Goal: Task Accomplishment & Management: Use online tool/utility

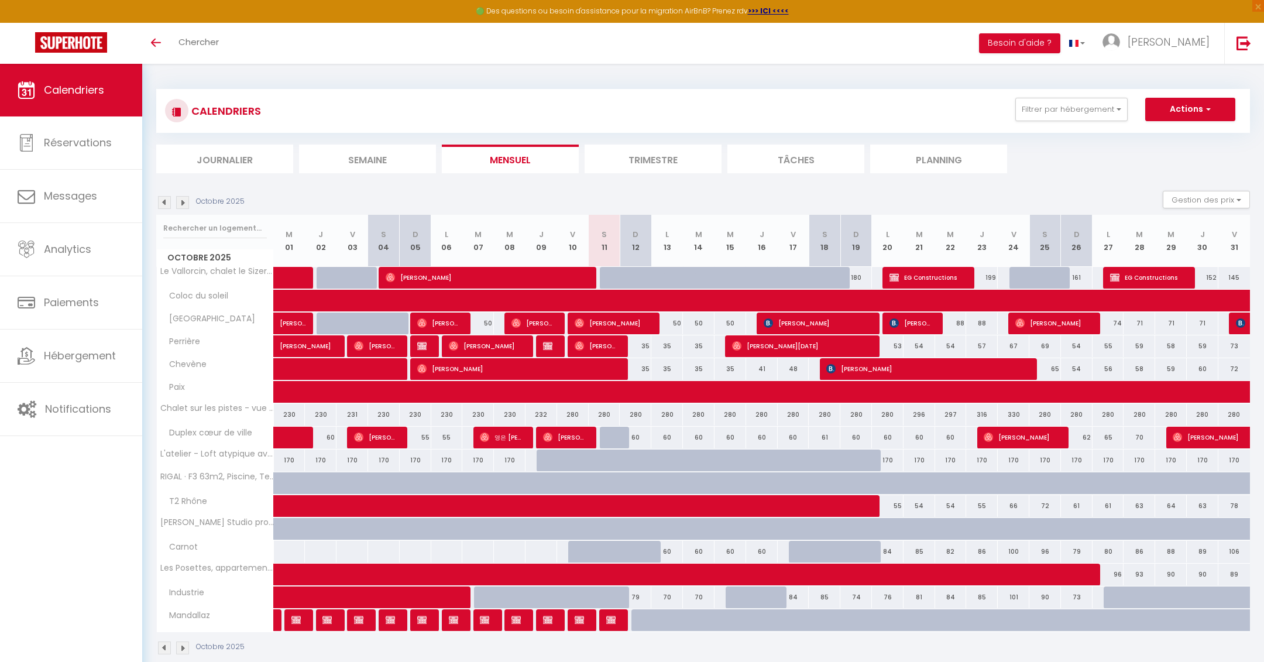
click at [182, 203] on img at bounding box center [182, 202] width 13 height 13
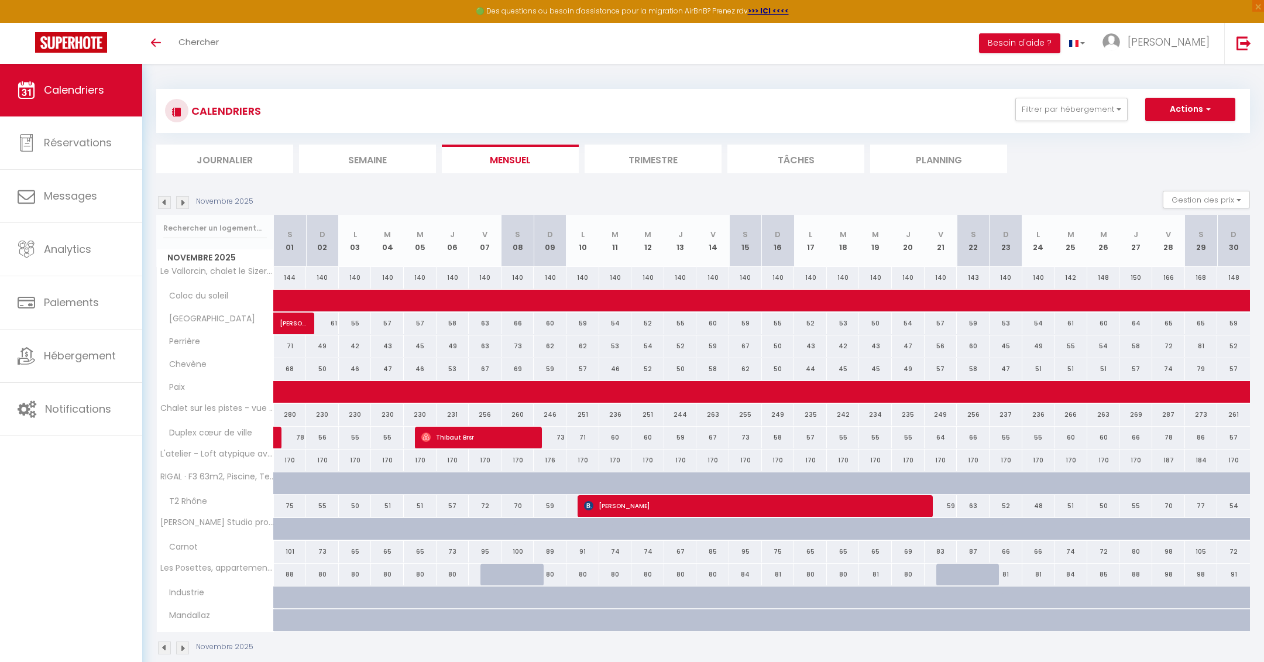
click at [182, 203] on img at bounding box center [182, 202] width 13 height 13
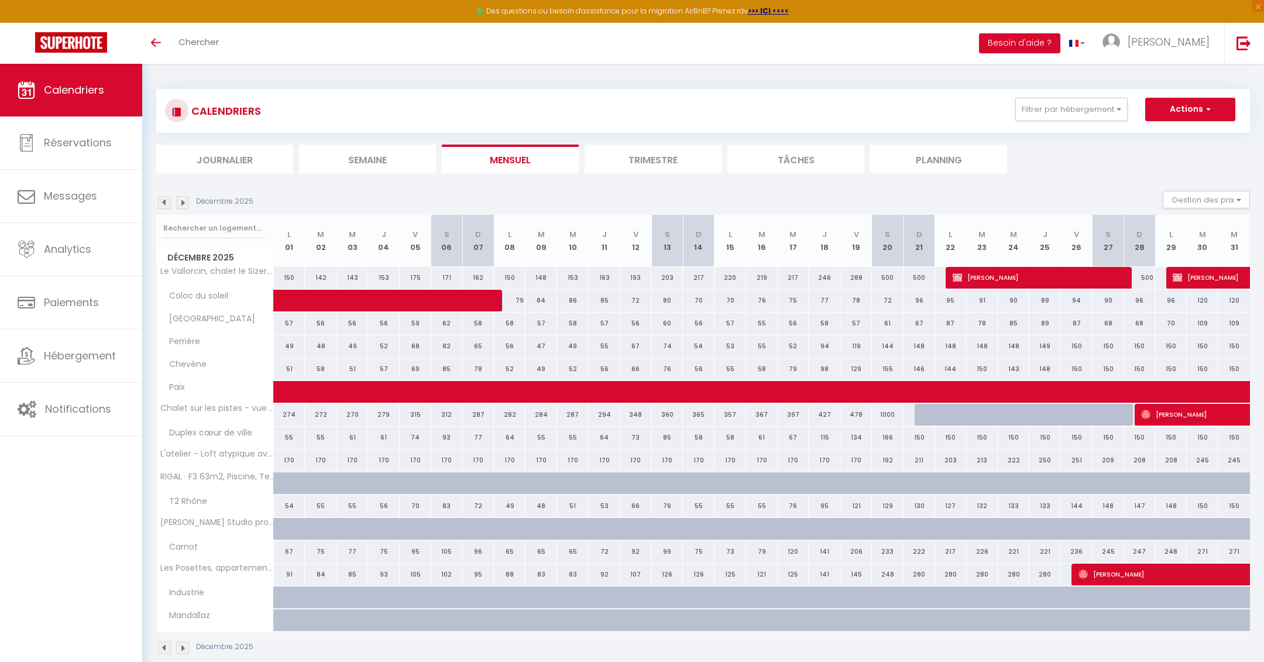
click at [182, 203] on img at bounding box center [182, 202] width 13 height 13
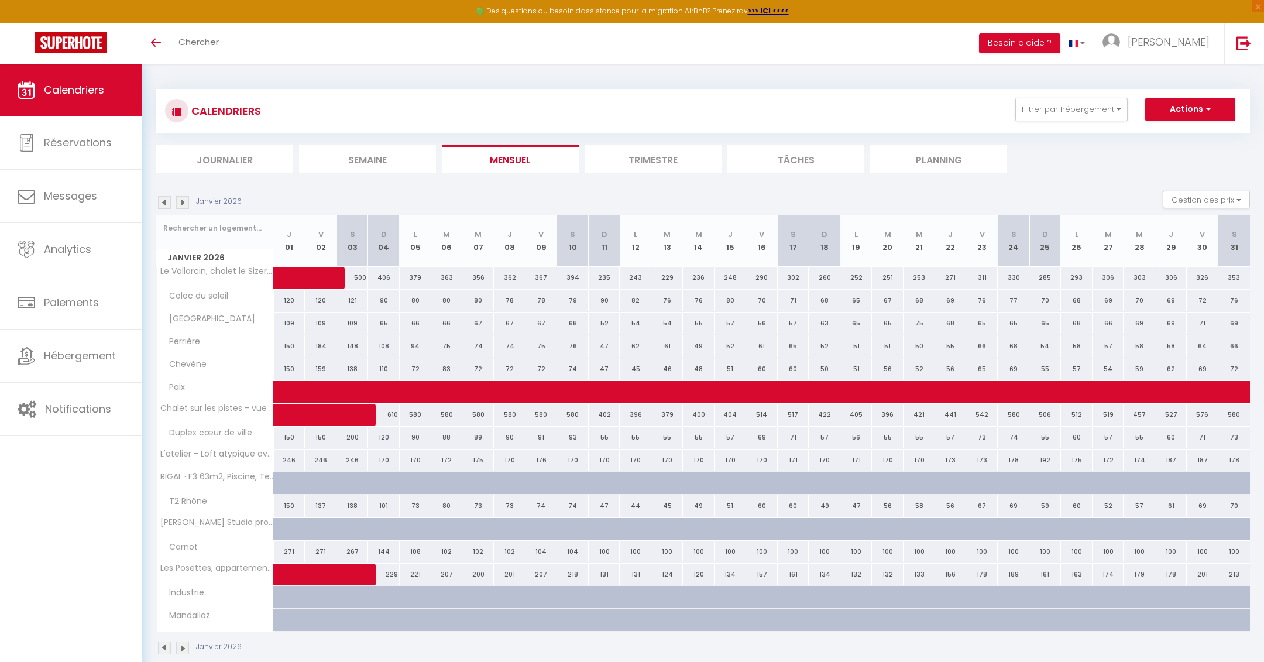
click at [182, 203] on img at bounding box center [182, 202] width 13 height 13
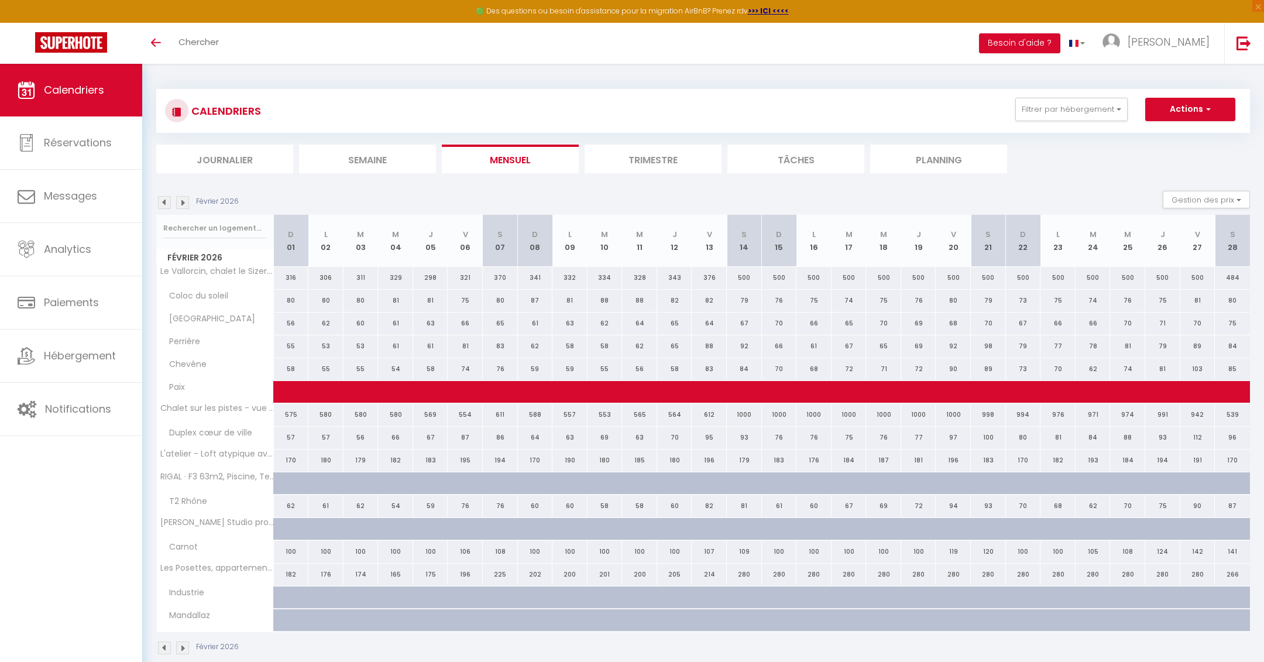
click at [182, 203] on img at bounding box center [182, 202] width 13 height 13
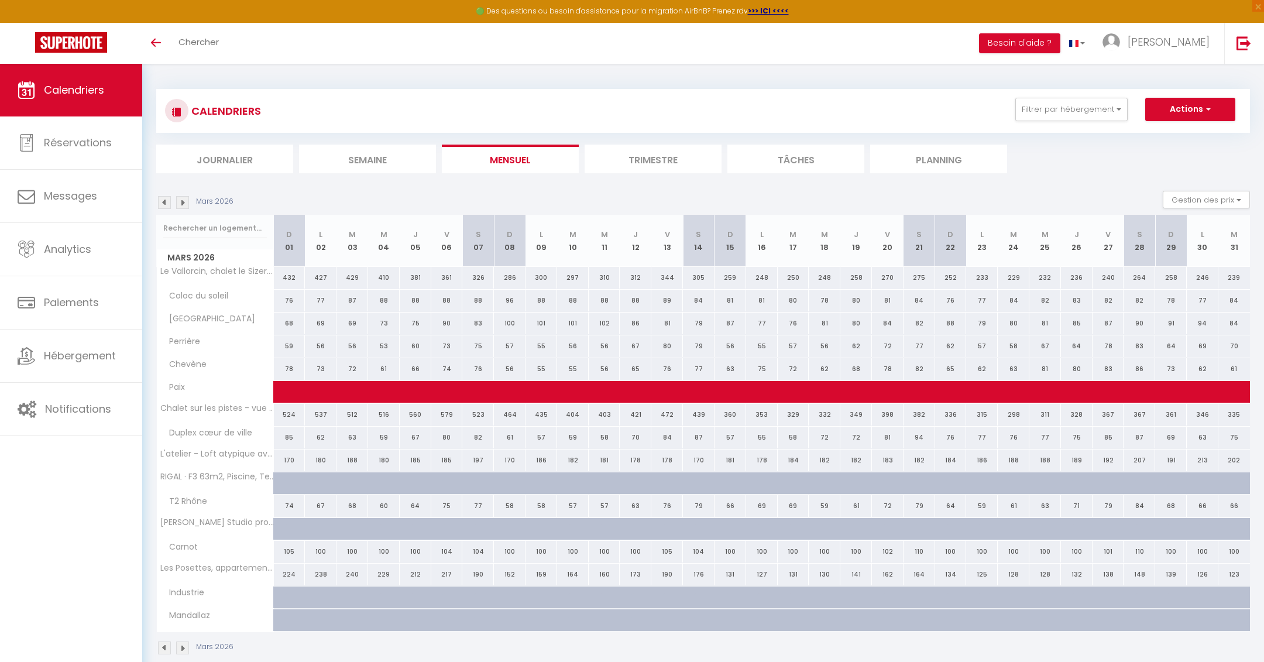
click at [182, 203] on img at bounding box center [182, 202] width 13 height 13
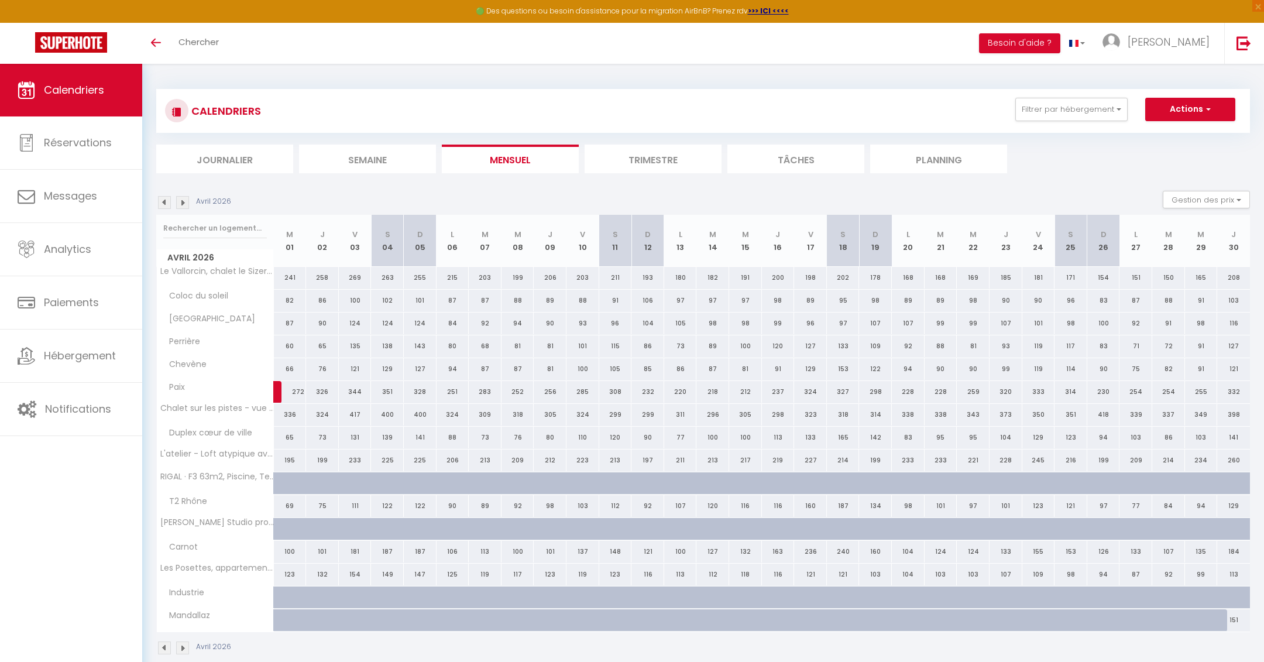
click at [182, 203] on img at bounding box center [182, 202] width 13 height 13
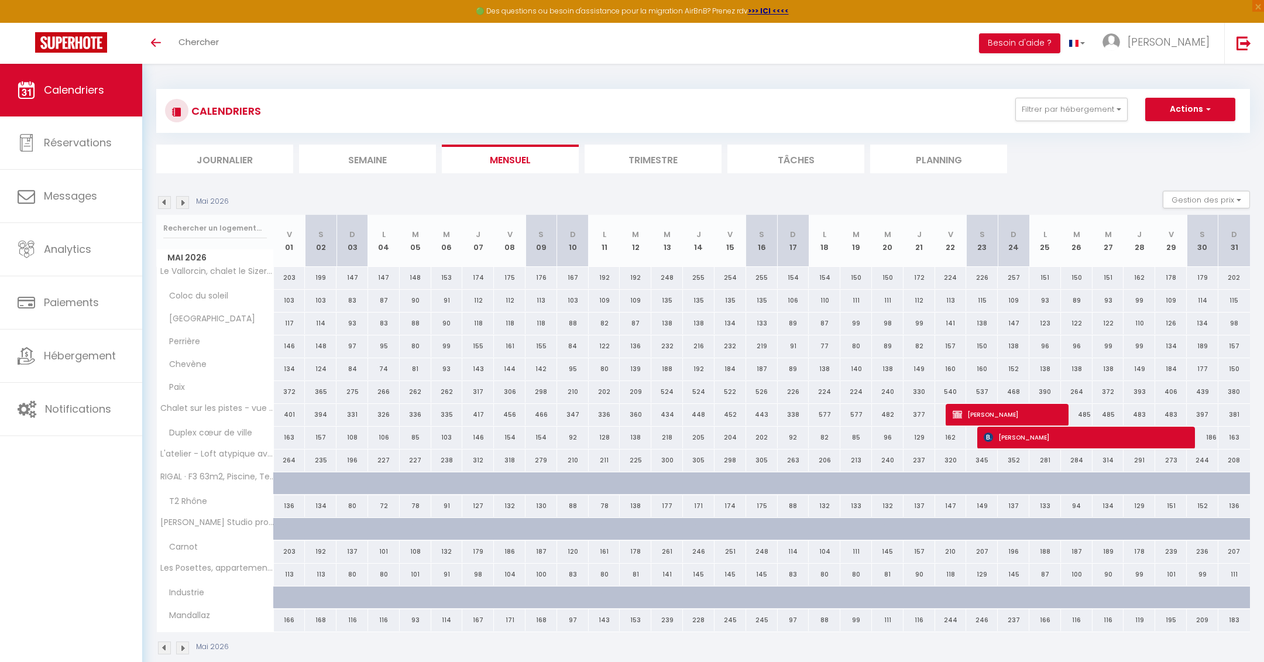
click at [182, 203] on img at bounding box center [182, 202] width 13 height 13
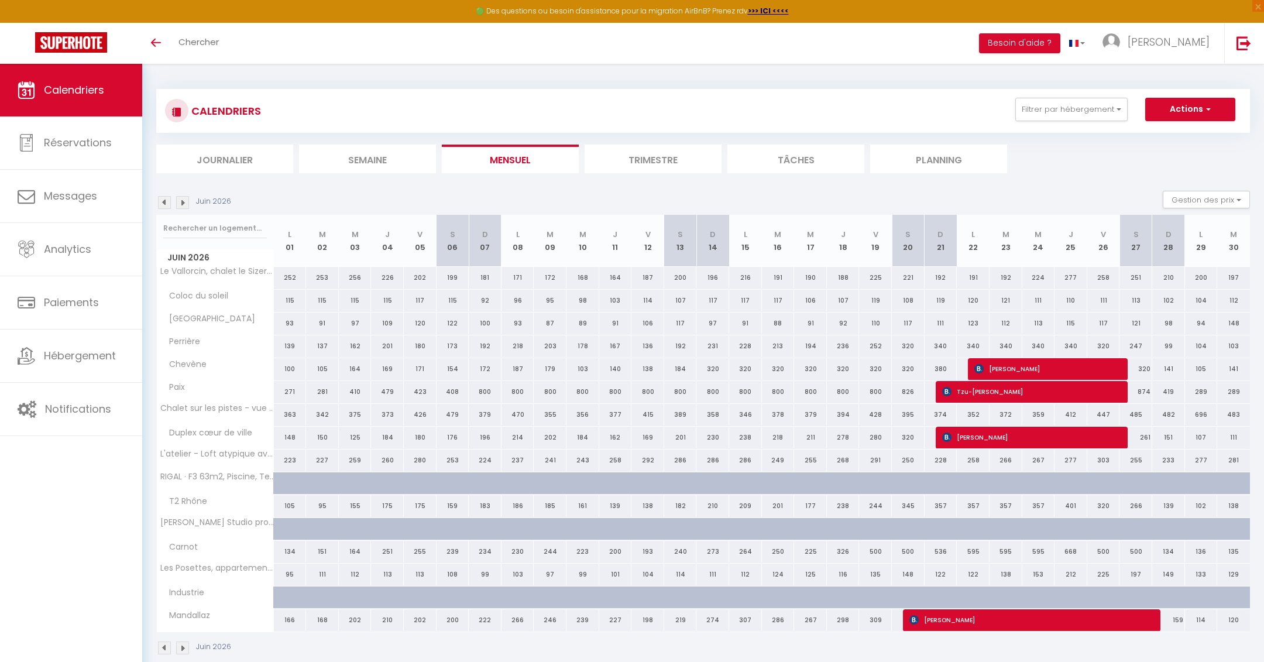
click at [501, 161] on li "Mensuel" at bounding box center [510, 159] width 137 height 29
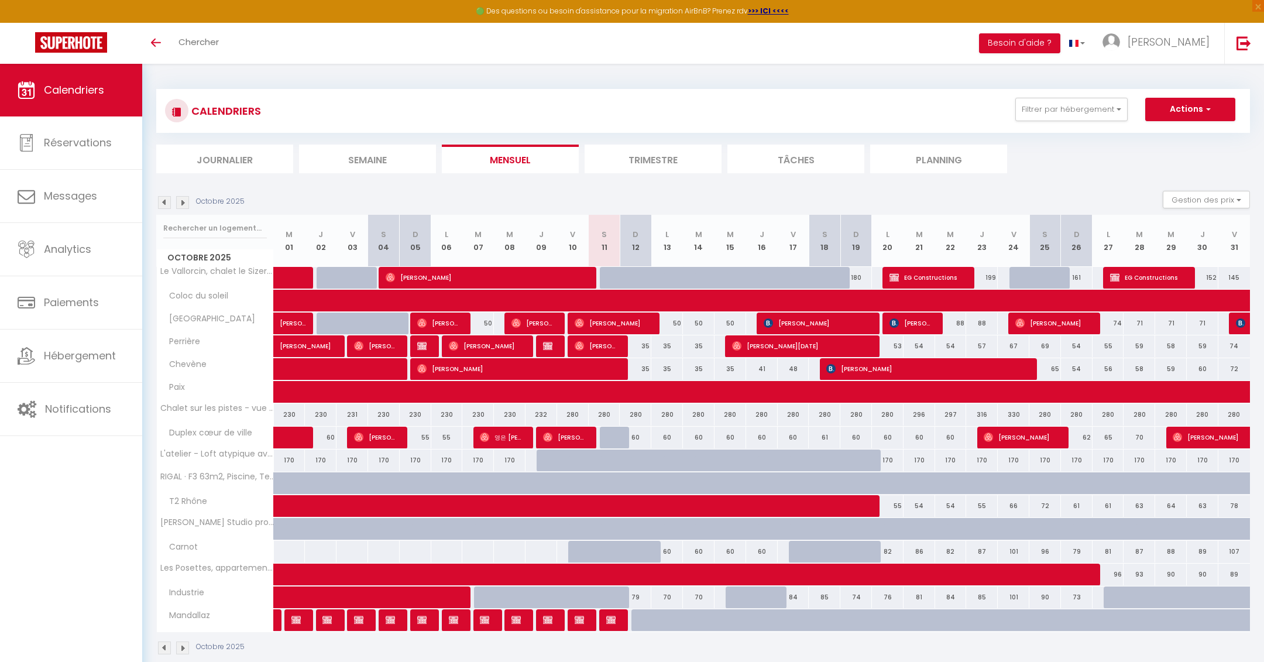
click at [182, 198] on img at bounding box center [182, 202] width 13 height 13
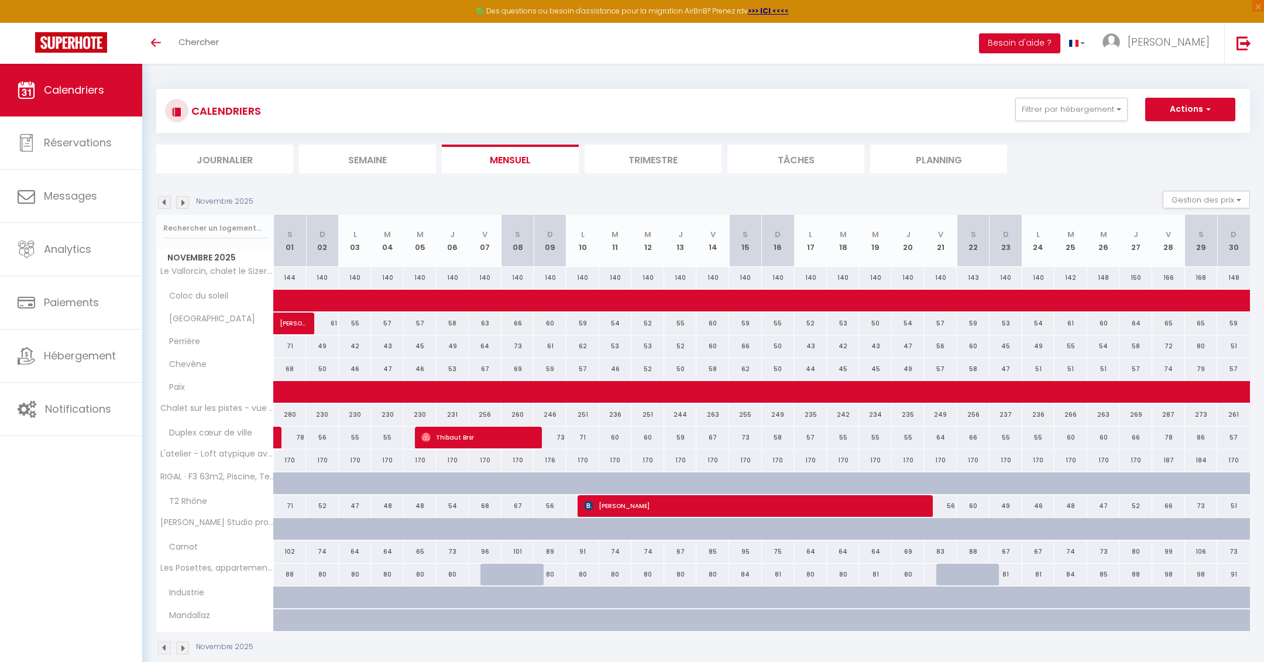
click at [164, 200] on img at bounding box center [164, 202] width 13 height 13
